Goal: Task Accomplishment & Management: Complete application form

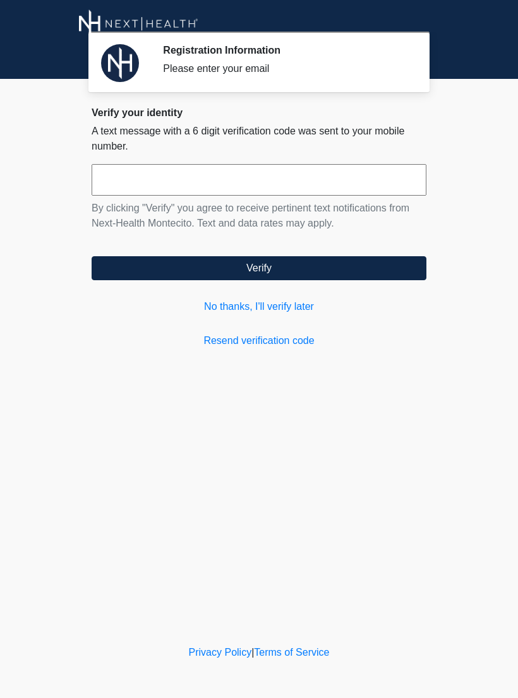
click at [116, 183] on input "text" at bounding box center [259, 180] width 335 height 32
type input "******"
click at [396, 268] on button "Verify" at bounding box center [259, 268] width 335 height 24
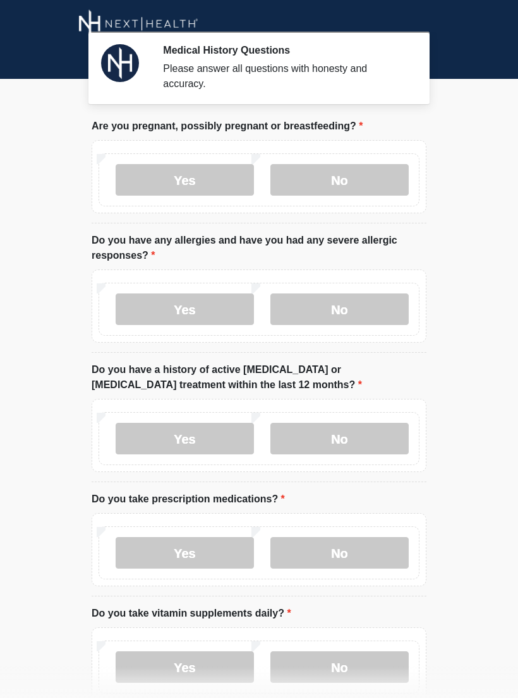
click at [387, 174] on label "No" at bounding box center [339, 180] width 138 height 32
click at [374, 307] on label "No" at bounding box center [339, 310] width 138 height 32
click at [373, 441] on label "No" at bounding box center [339, 439] width 138 height 32
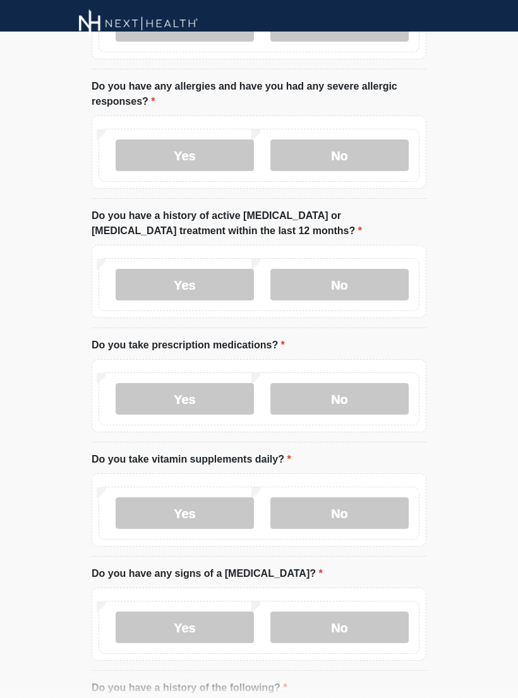
click at [352, 398] on label "No" at bounding box center [339, 400] width 138 height 32
click at [366, 524] on label "No" at bounding box center [339, 514] width 138 height 32
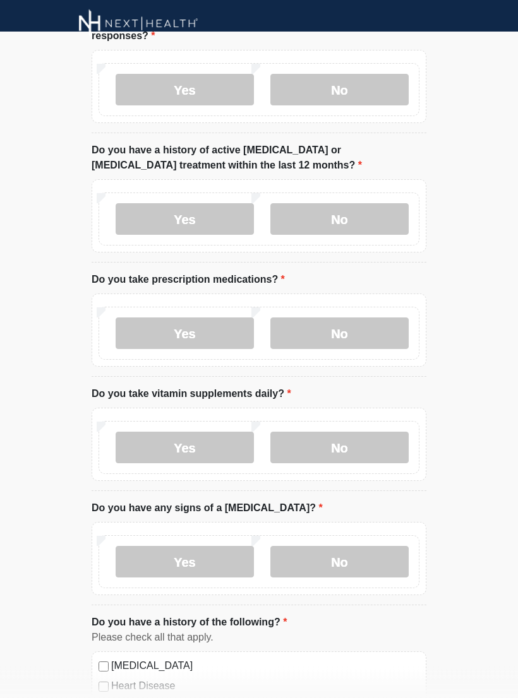
click at [223, 452] on label "Yes" at bounding box center [185, 449] width 138 height 32
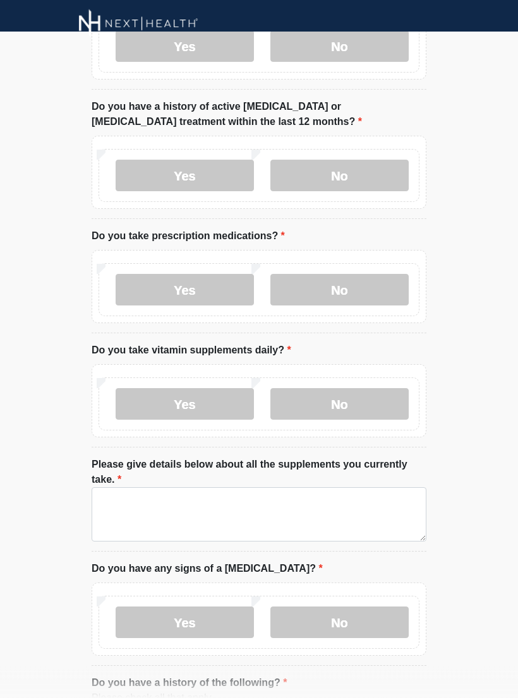
scroll to position [263, 0]
click at [356, 402] on label "No" at bounding box center [339, 404] width 138 height 32
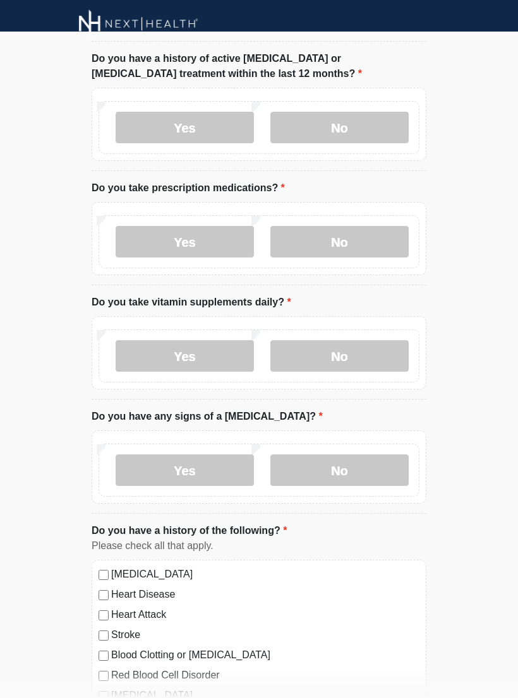
scroll to position [316, 0]
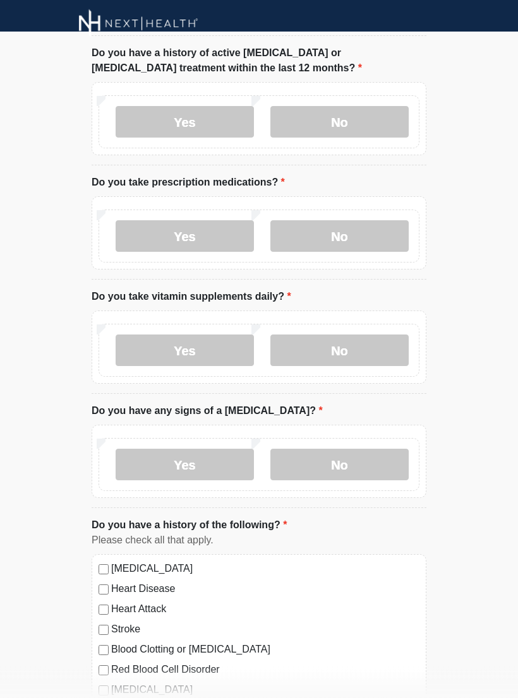
click at [362, 462] on label "No" at bounding box center [339, 466] width 138 height 32
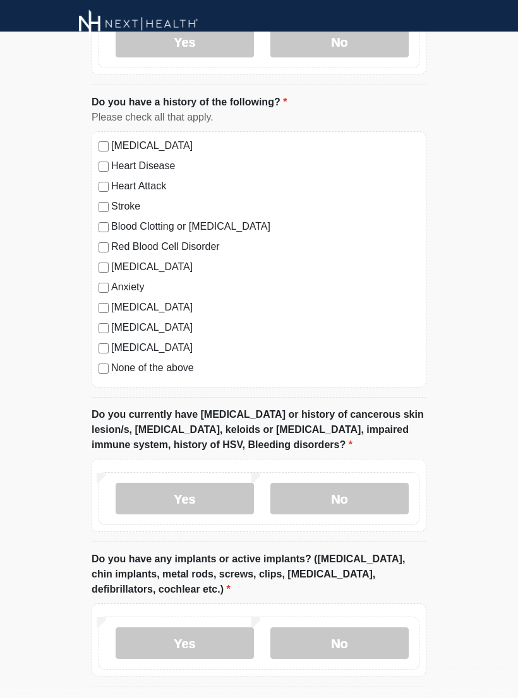
scroll to position [743, 0]
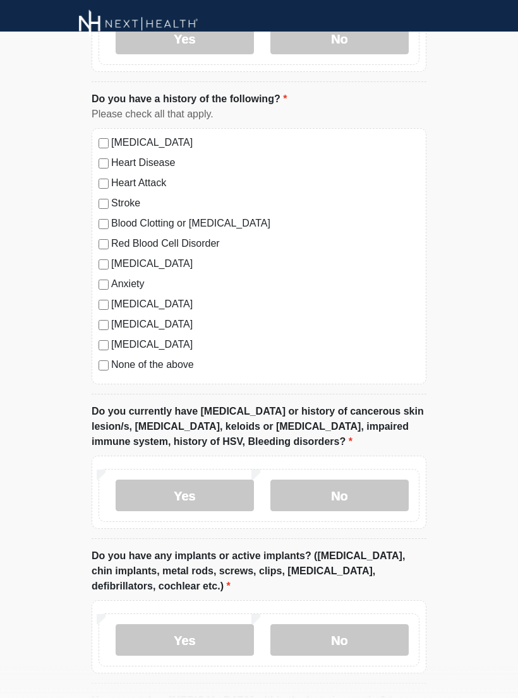
click at [374, 500] on label "No" at bounding box center [339, 496] width 138 height 32
click at [371, 626] on label "No" at bounding box center [339, 641] width 138 height 32
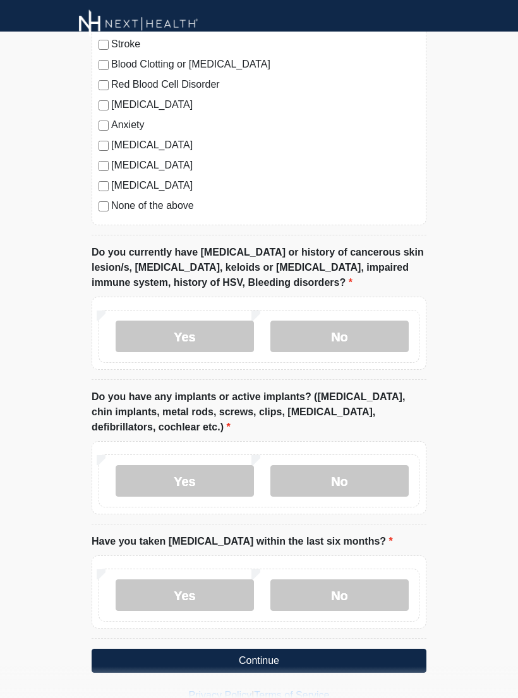
scroll to position [923, 0]
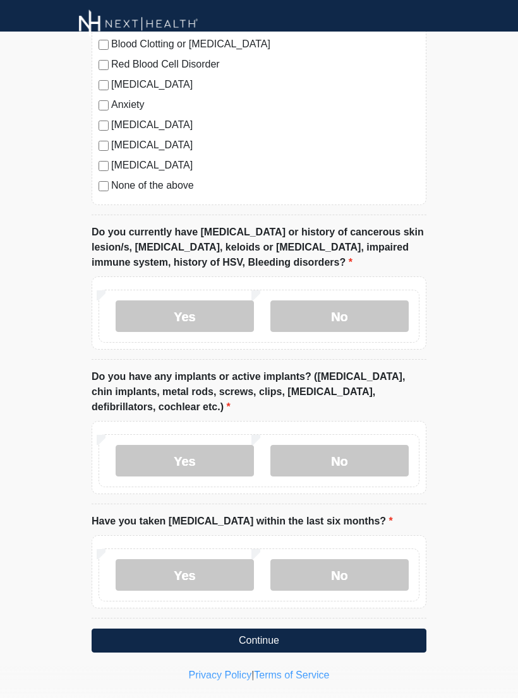
click at [357, 572] on label "No" at bounding box center [339, 576] width 138 height 32
click at [363, 641] on button "Continue" at bounding box center [259, 641] width 335 height 24
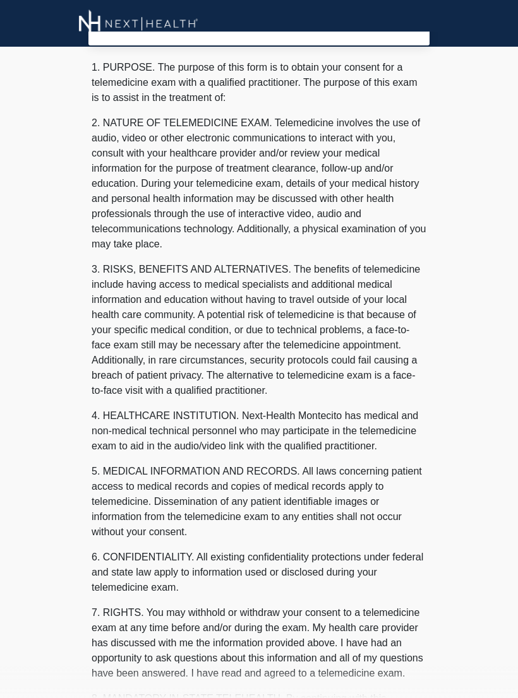
scroll to position [0, 0]
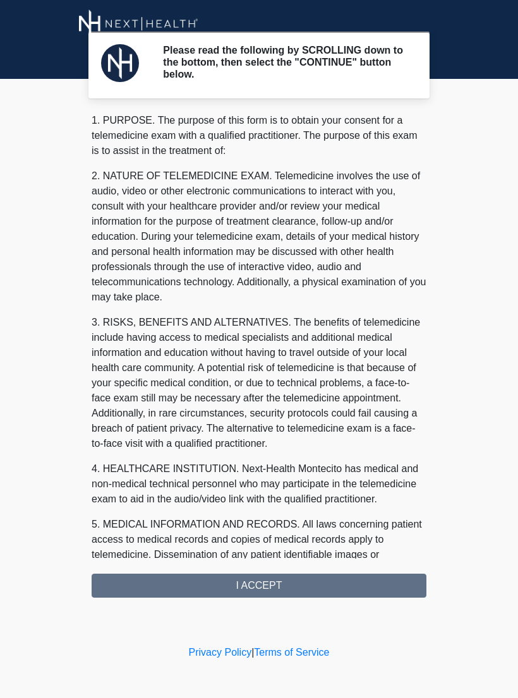
click at [362, 579] on div "1. PURPOSE. The purpose of this form is to obtain your consent for a telemedici…" at bounding box center [259, 355] width 335 height 485
click at [366, 590] on div "1. PURPOSE. The purpose of this form is to obtain your consent for a telemedici…" at bounding box center [259, 355] width 335 height 485
click at [368, 575] on div "1. PURPOSE. The purpose of this form is to obtain your consent for a telemedici…" at bounding box center [259, 355] width 335 height 485
click at [264, 585] on div "1. PURPOSE. The purpose of this form is to obtain your consent for a telemedici…" at bounding box center [259, 355] width 335 height 485
click at [283, 589] on div "1. PURPOSE. The purpose of this form is to obtain your consent for a telemedici…" at bounding box center [259, 355] width 335 height 485
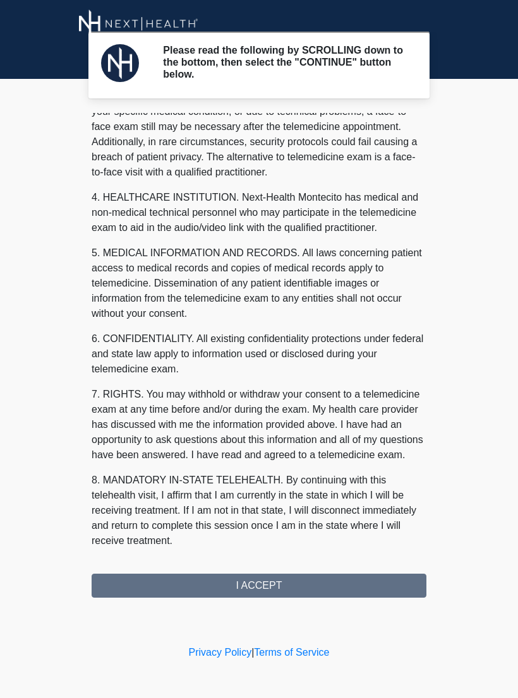
scroll to position [287, 0]
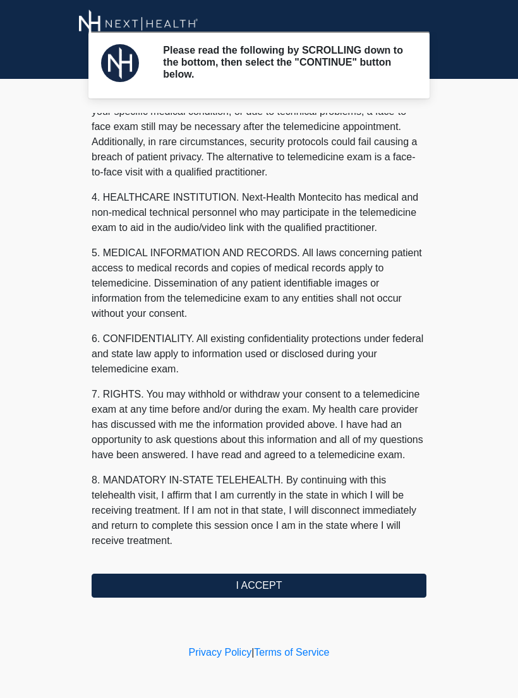
click at [302, 575] on button "I ACCEPT" at bounding box center [259, 586] width 335 height 24
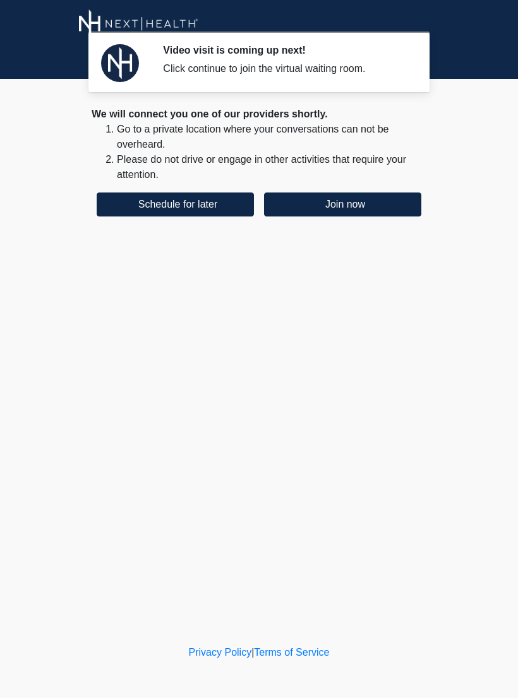
click at [218, 201] on button "Schedule for later" at bounding box center [175, 205] width 157 height 24
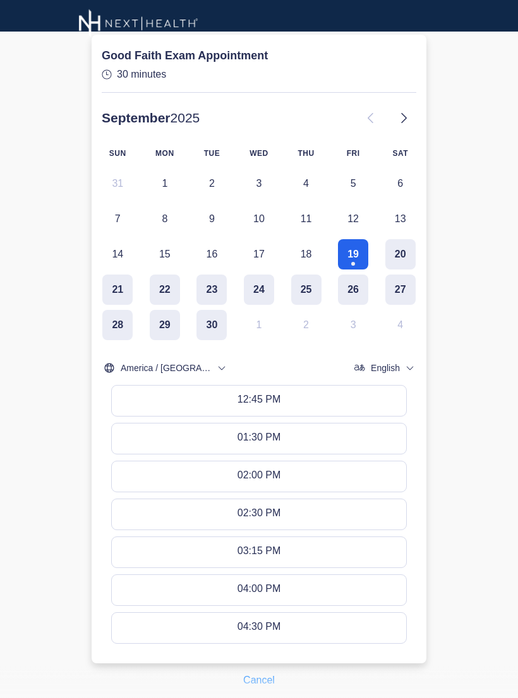
scroll to position [193, 0]
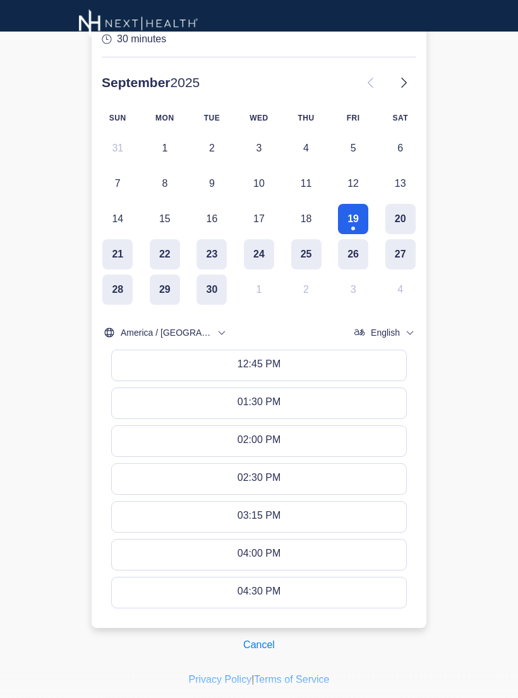
click at [255, 644] on button "Cancel" at bounding box center [259, 646] width 48 height 24
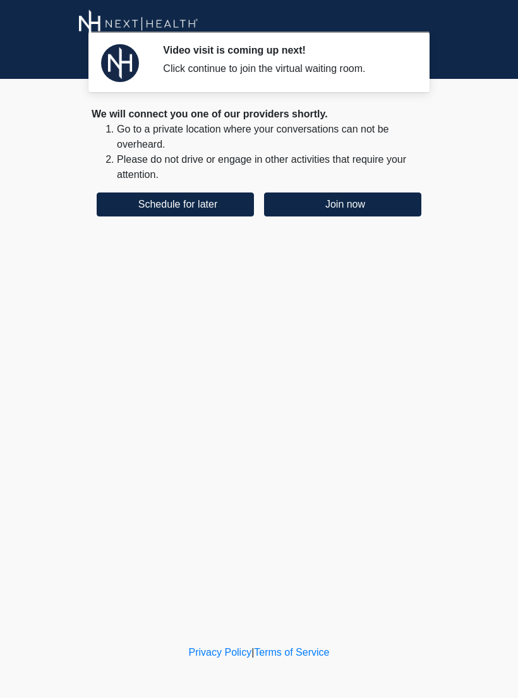
click at [393, 193] on button "Join now" at bounding box center [342, 205] width 157 height 24
